Goal: Task Accomplishment & Management: Manage account settings

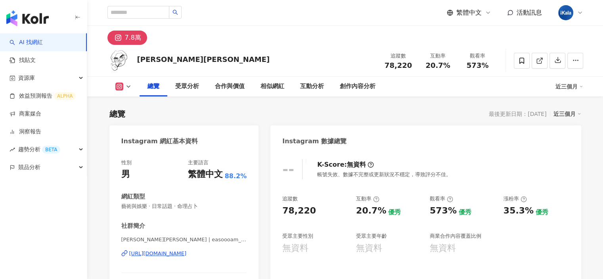
click at [579, 14] on icon at bounding box center [580, 13] width 6 height 6
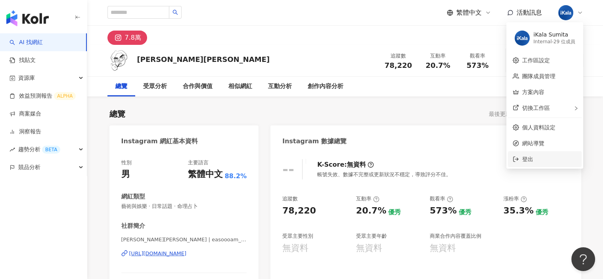
click at [547, 155] on span "登出" at bounding box center [549, 159] width 55 height 9
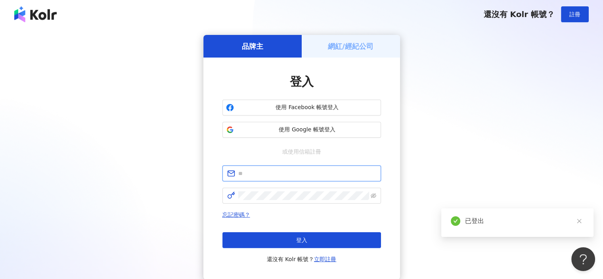
type input "**********"
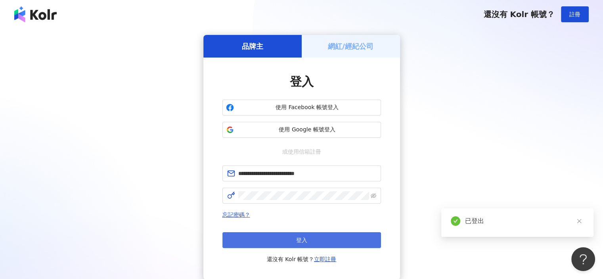
click at [306, 238] on span "登入" at bounding box center [301, 240] width 11 height 6
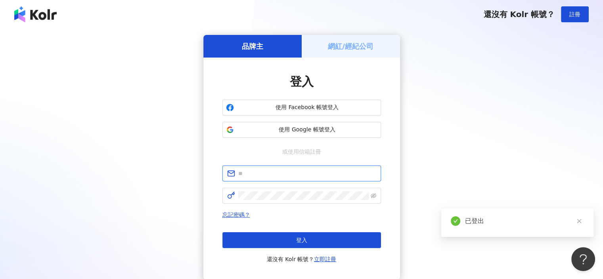
type input "**********"
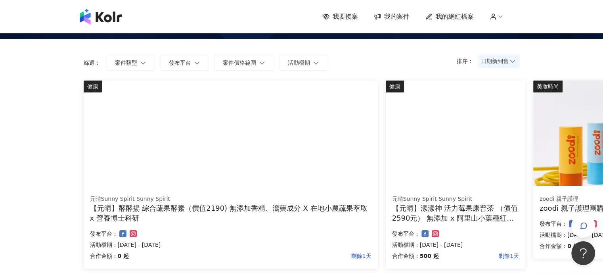
scroll to position [40, 0]
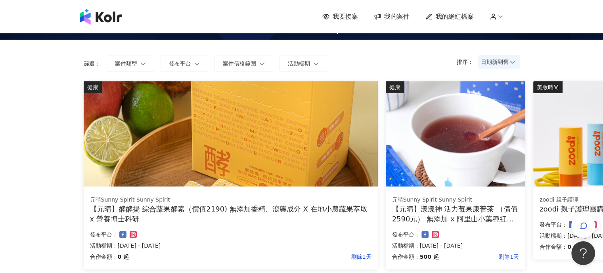
click at [349, 16] on span "我要接案" at bounding box center [345, 16] width 25 height 9
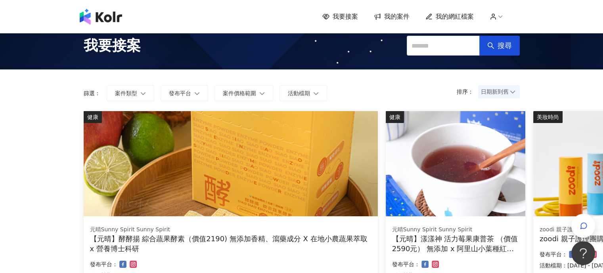
scroll to position [9, 0]
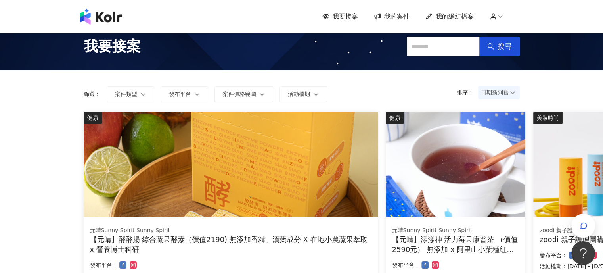
click at [395, 89] on form "排序： 日期新到舊 篩選： 案件類型 發布平台 案件價格範圍 活動檔期" at bounding box center [302, 94] width 436 height 16
click at [502, 17] on polyline at bounding box center [500, 17] width 4 height 2
click at [525, 32] on link "帳戶設定" at bounding box center [519, 31] width 22 height 6
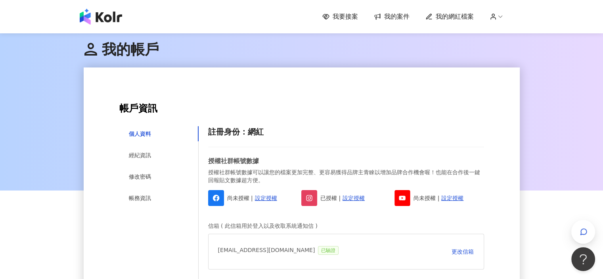
click at [397, 16] on span "我的案件" at bounding box center [396, 16] width 25 height 9
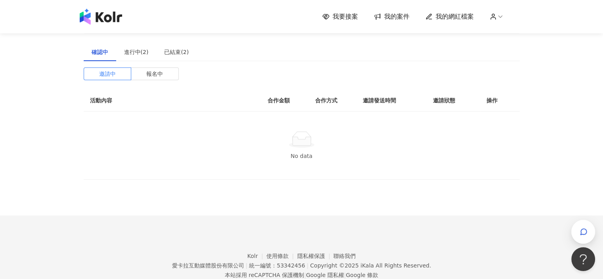
click at [347, 18] on span "我要接案" at bounding box center [345, 16] width 25 height 9
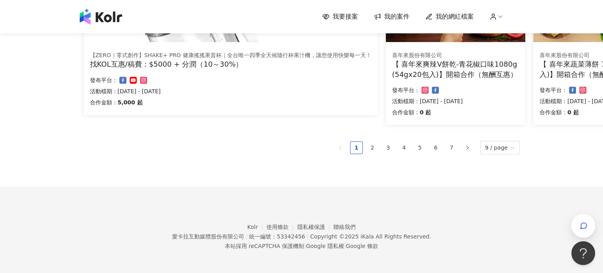
scroll to position [564, 0]
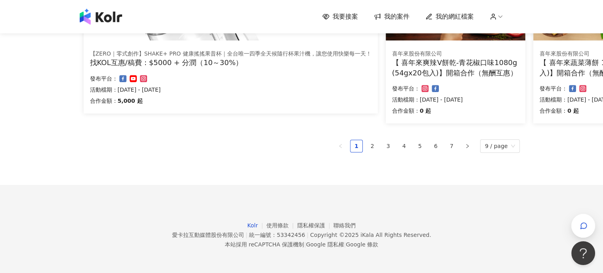
click at [257, 224] on link "Kolr" at bounding box center [256, 225] width 19 height 6
